Goal: Task Accomplishment & Management: Manage account settings

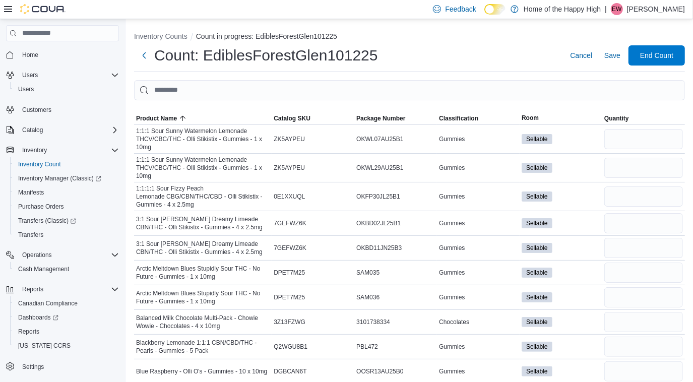
click at [642, 2] on div "Feedback Dark Mode Home of the Happy High | EW [PERSON_NAME]" at bounding box center [557, 9] width 256 height 20
click at [647, 13] on p "[PERSON_NAME]" at bounding box center [656, 9] width 58 height 12
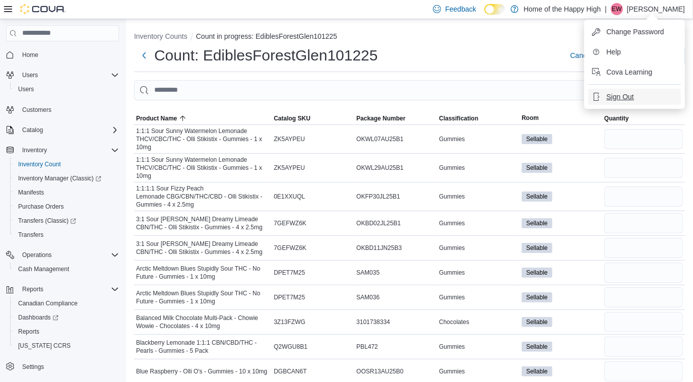
click at [607, 99] on span "Sign Out" at bounding box center [620, 97] width 27 height 10
